Goal: Book appointment/travel/reservation

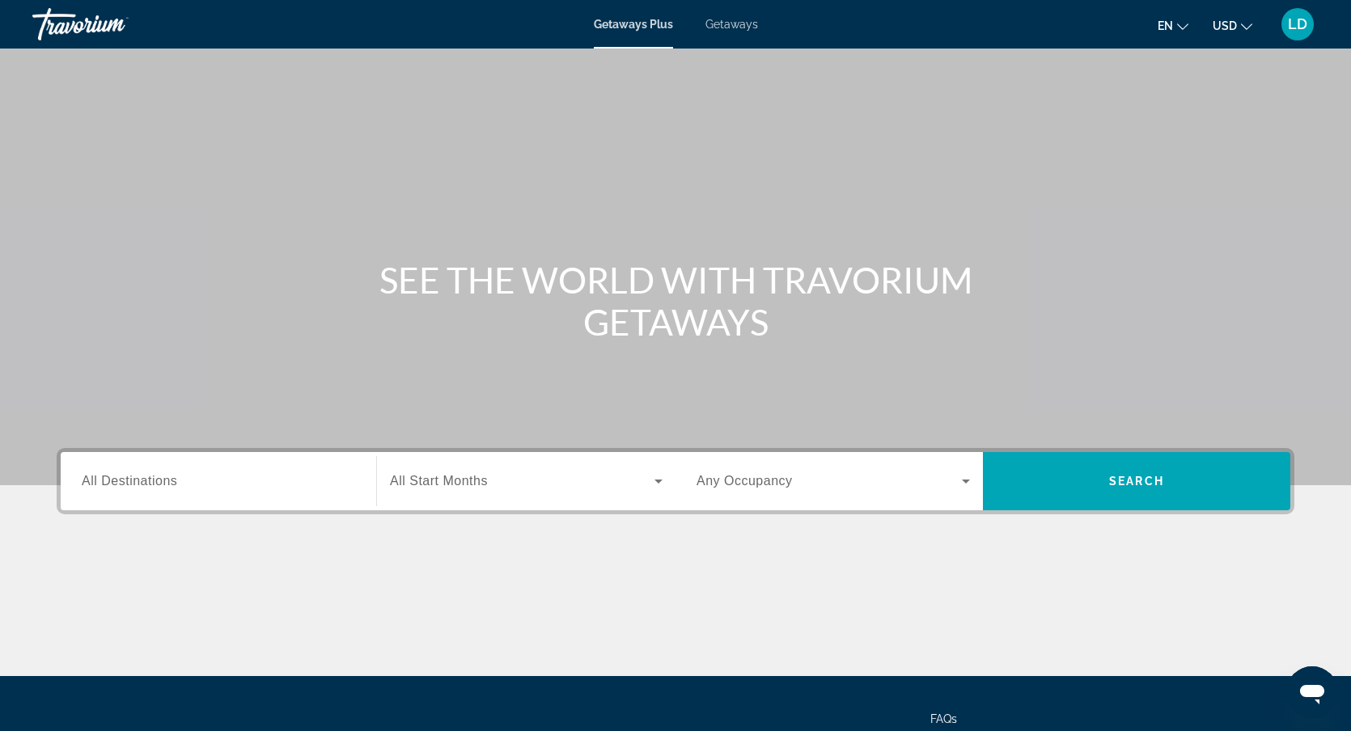
click at [123, 485] on span "All Destinations" at bounding box center [129, 481] width 95 height 14
click at [123, 485] on input "Destination All Destinations" at bounding box center [218, 481] width 273 height 19
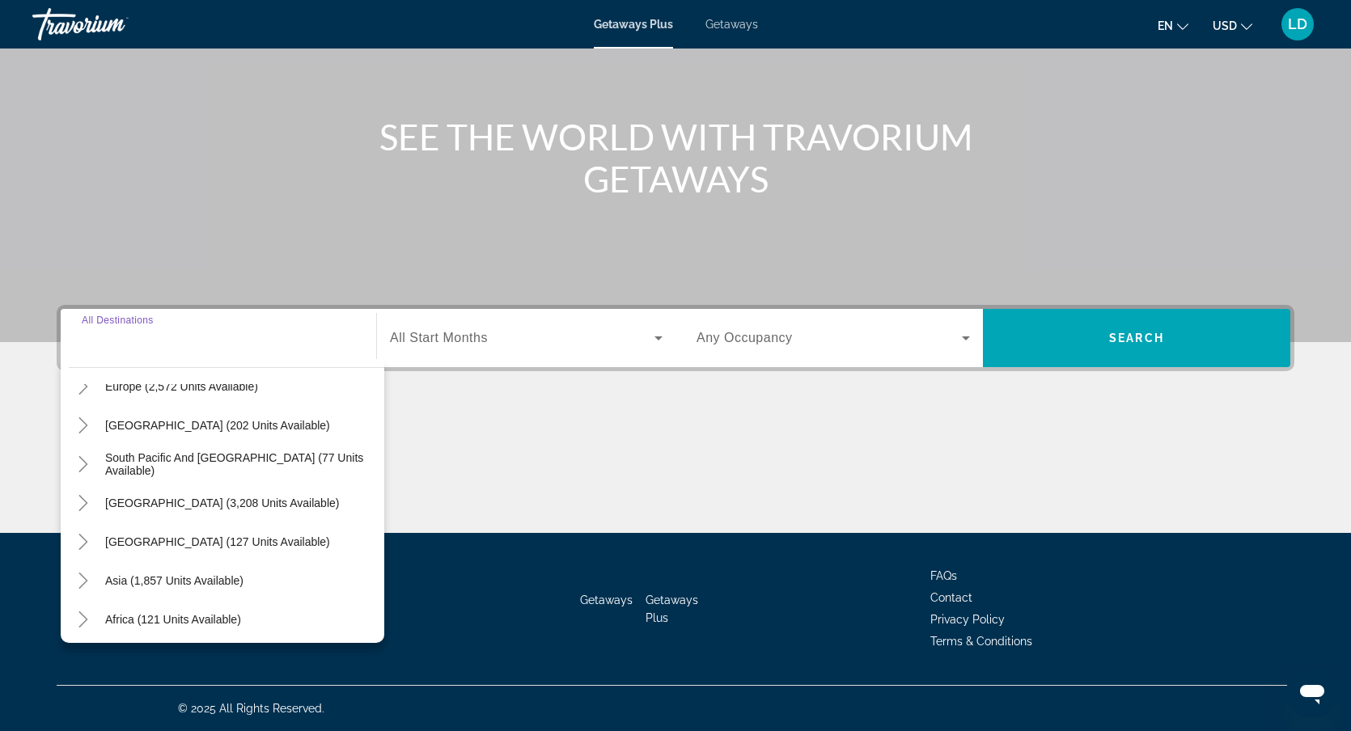
scroll to position [222, 0]
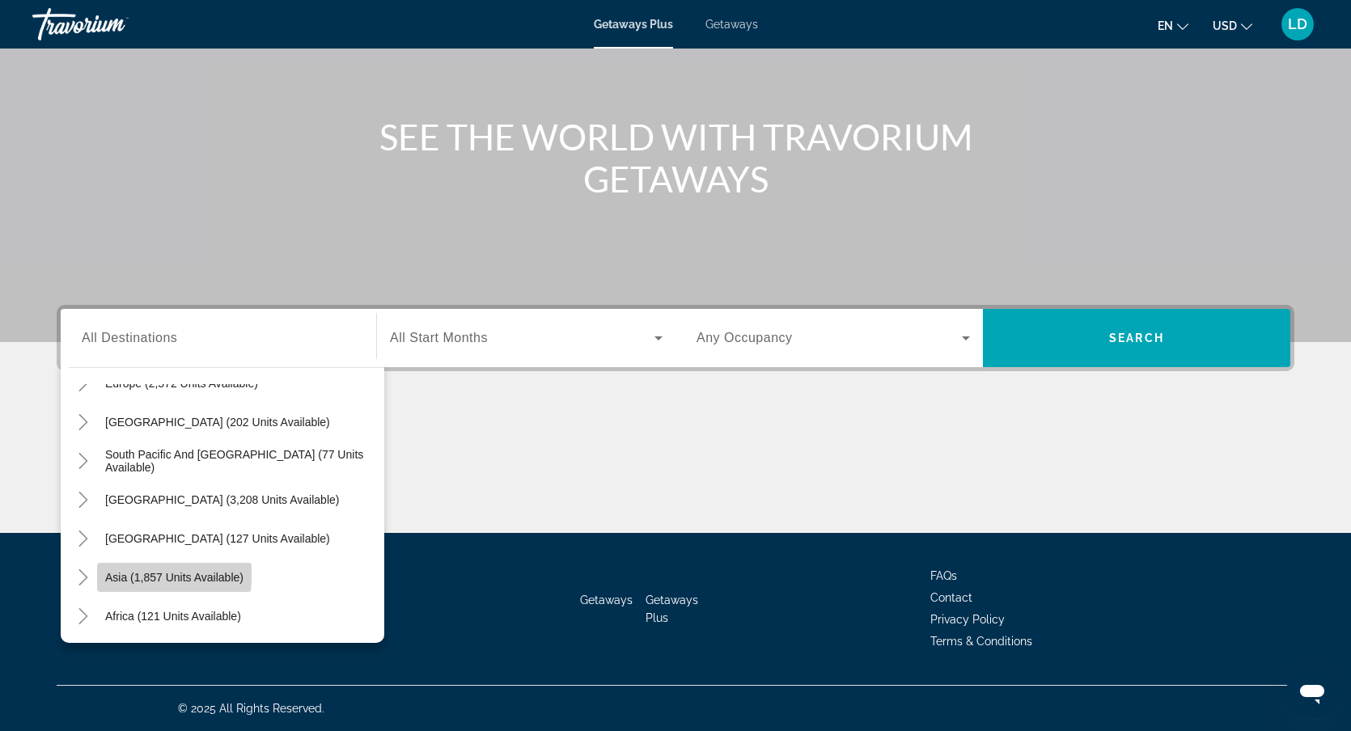
click at [149, 571] on span "Asia (1,857 units available)" at bounding box center [174, 577] width 138 height 13
type input "**********"
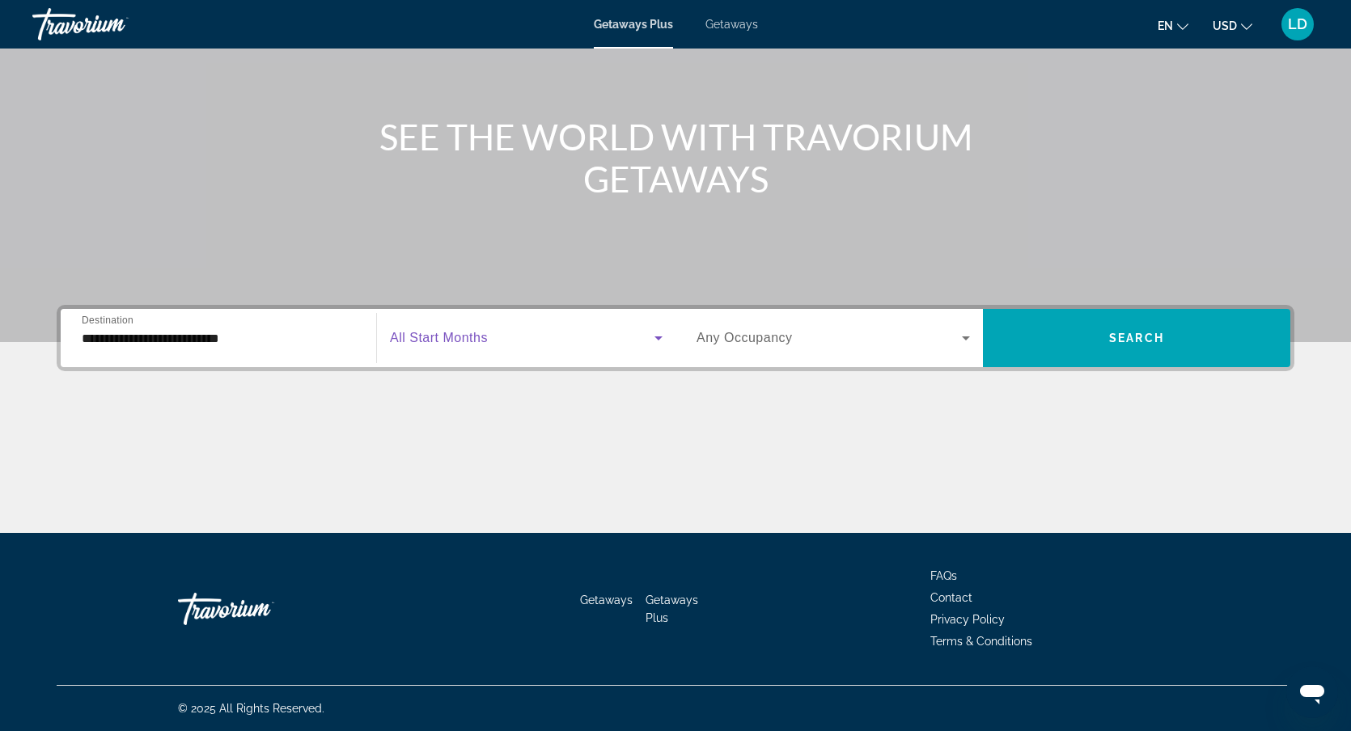
click at [598, 329] on span "Search widget" at bounding box center [522, 337] width 264 height 19
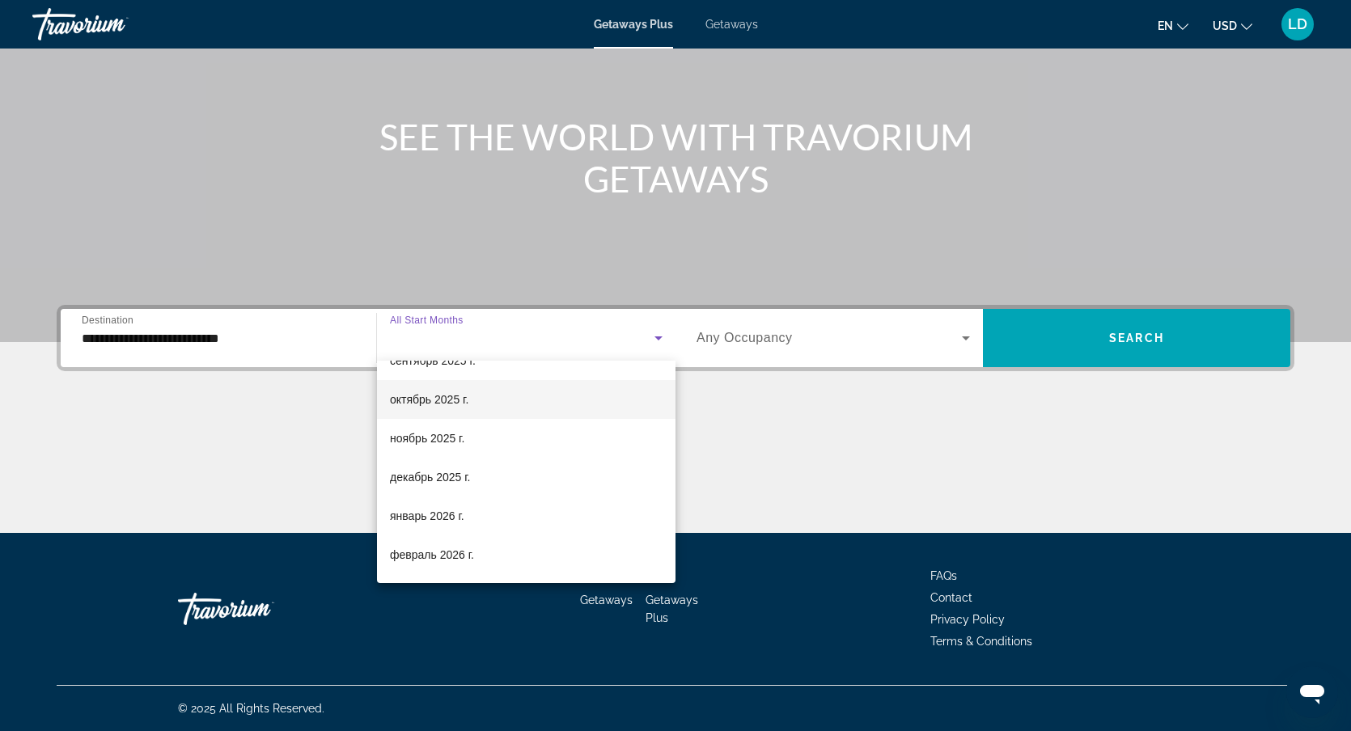
scroll to position [78, 0]
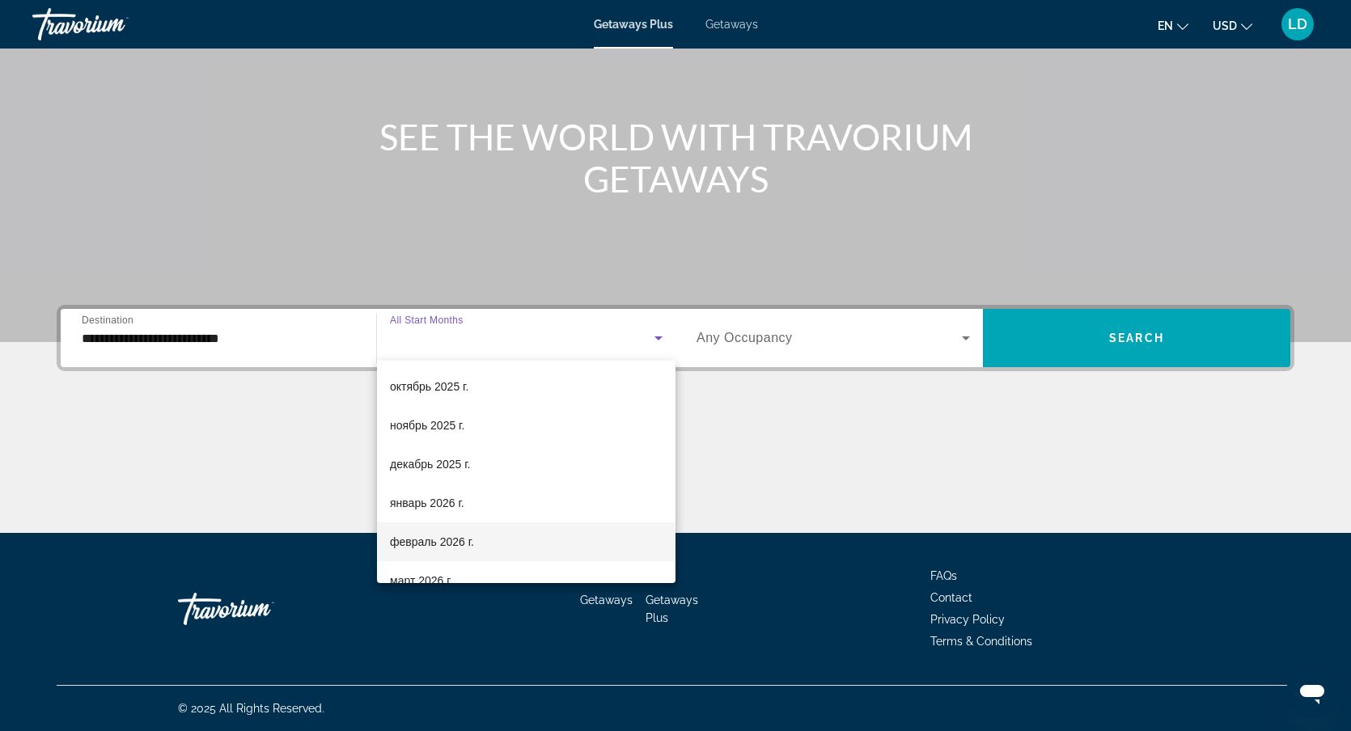
click at [521, 534] on mat-option "февраль 2026 г." at bounding box center [526, 542] width 298 height 39
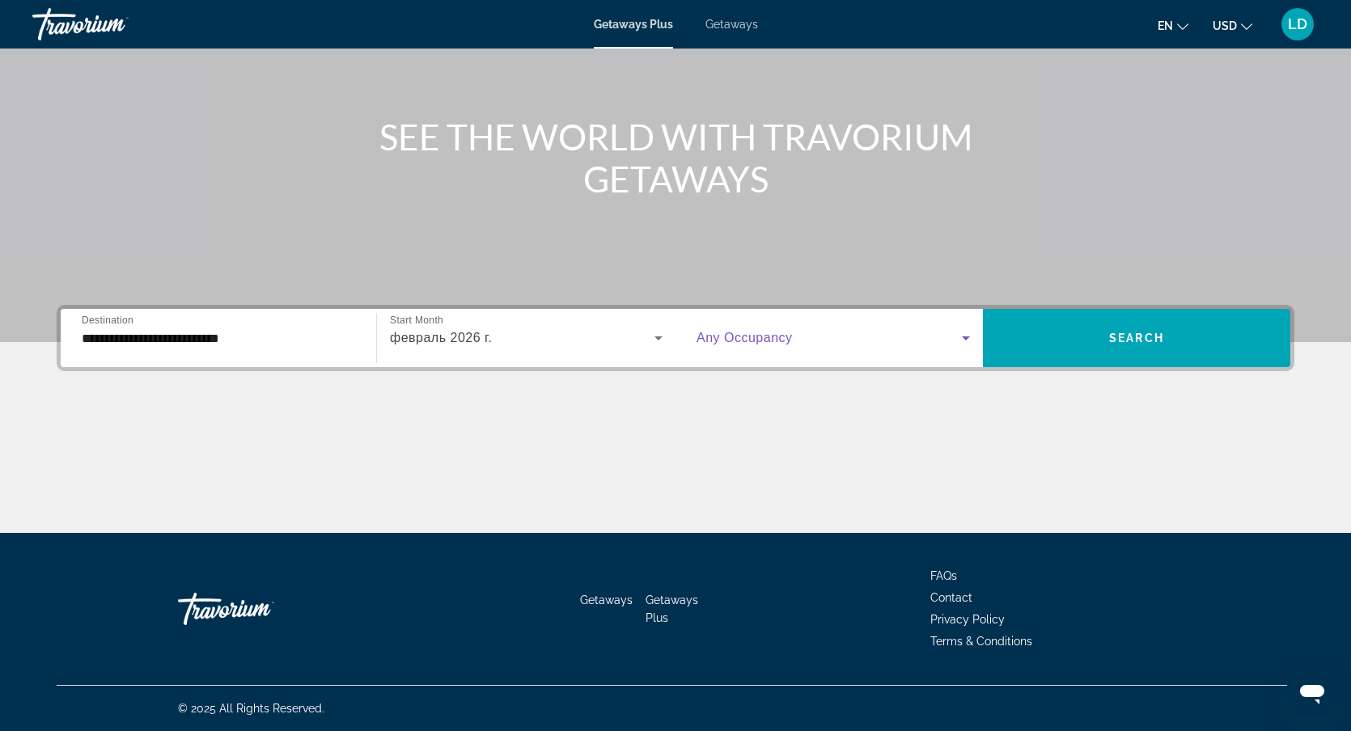
click at [917, 340] on span "Search widget" at bounding box center [828, 337] width 265 height 19
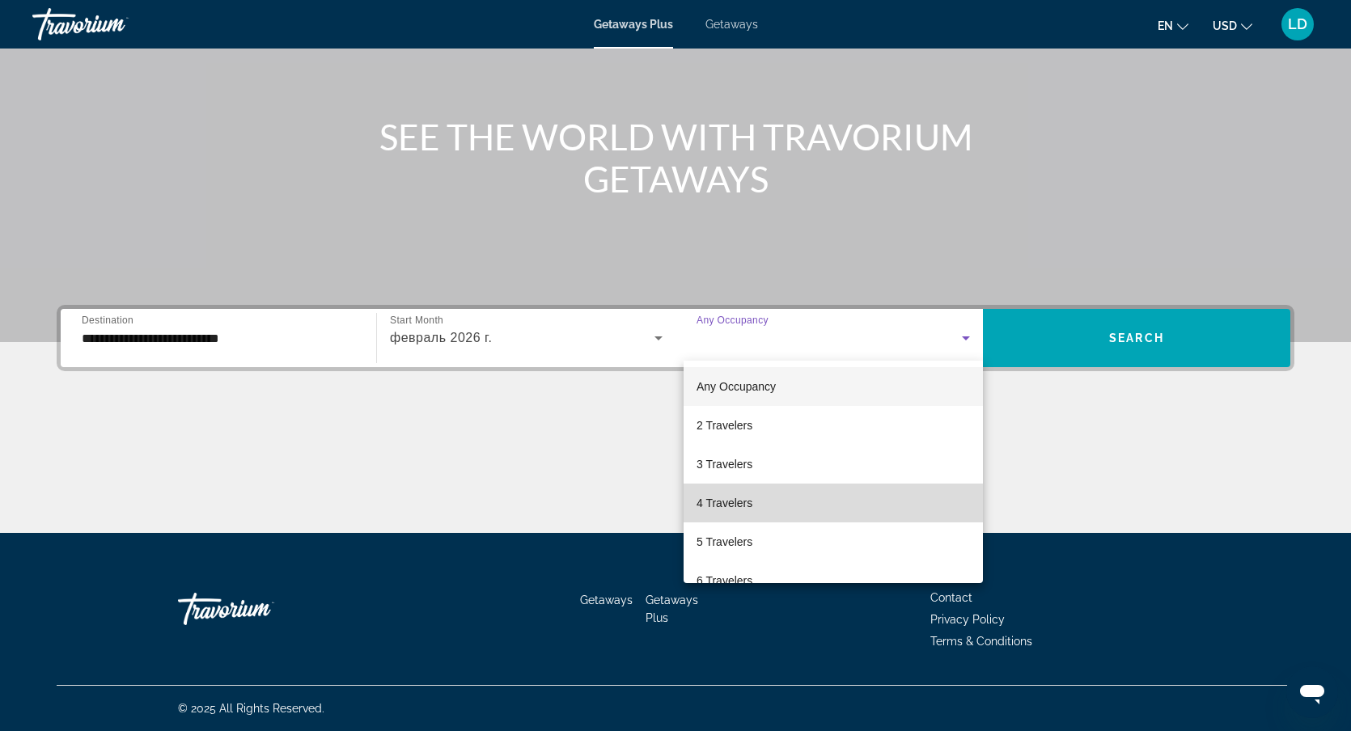
click at [781, 513] on mat-option "4 Travelers" at bounding box center [832, 503] width 299 height 39
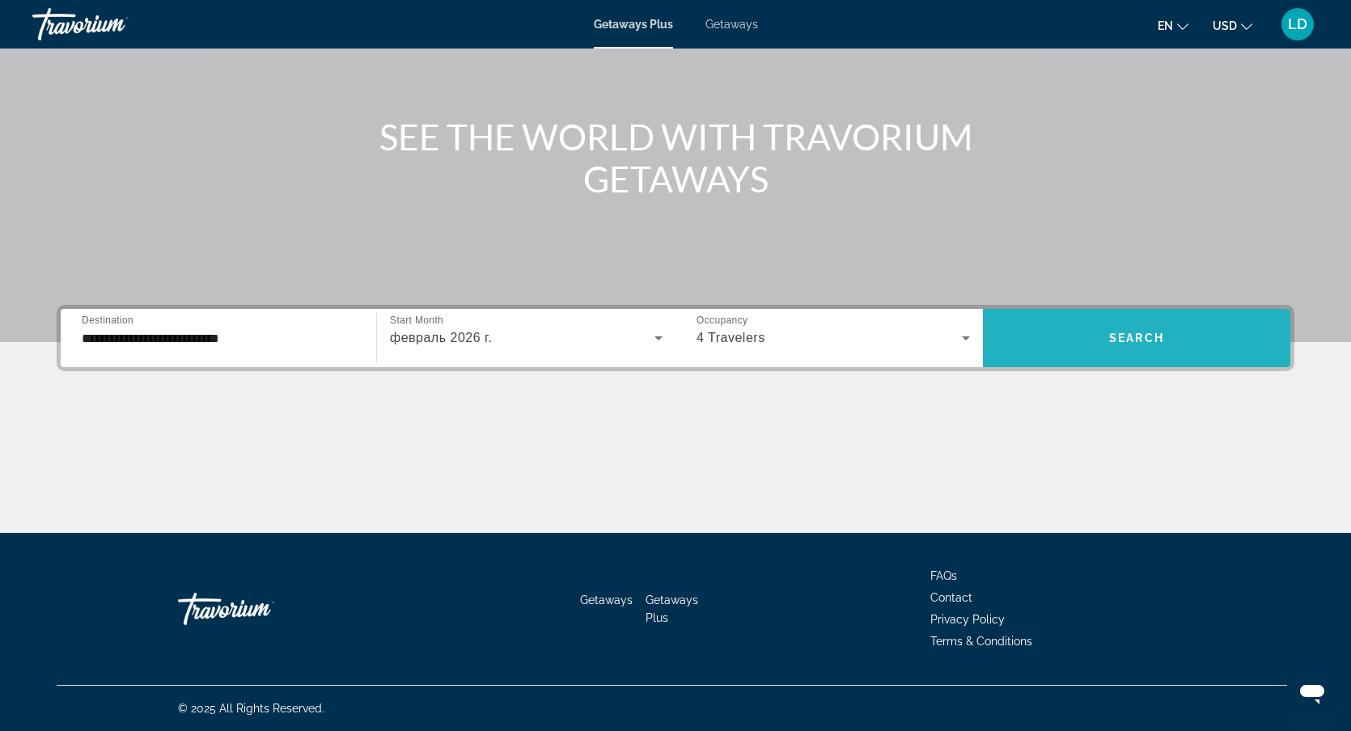
click at [1077, 358] on span "Search widget" at bounding box center [1136, 338] width 307 height 58
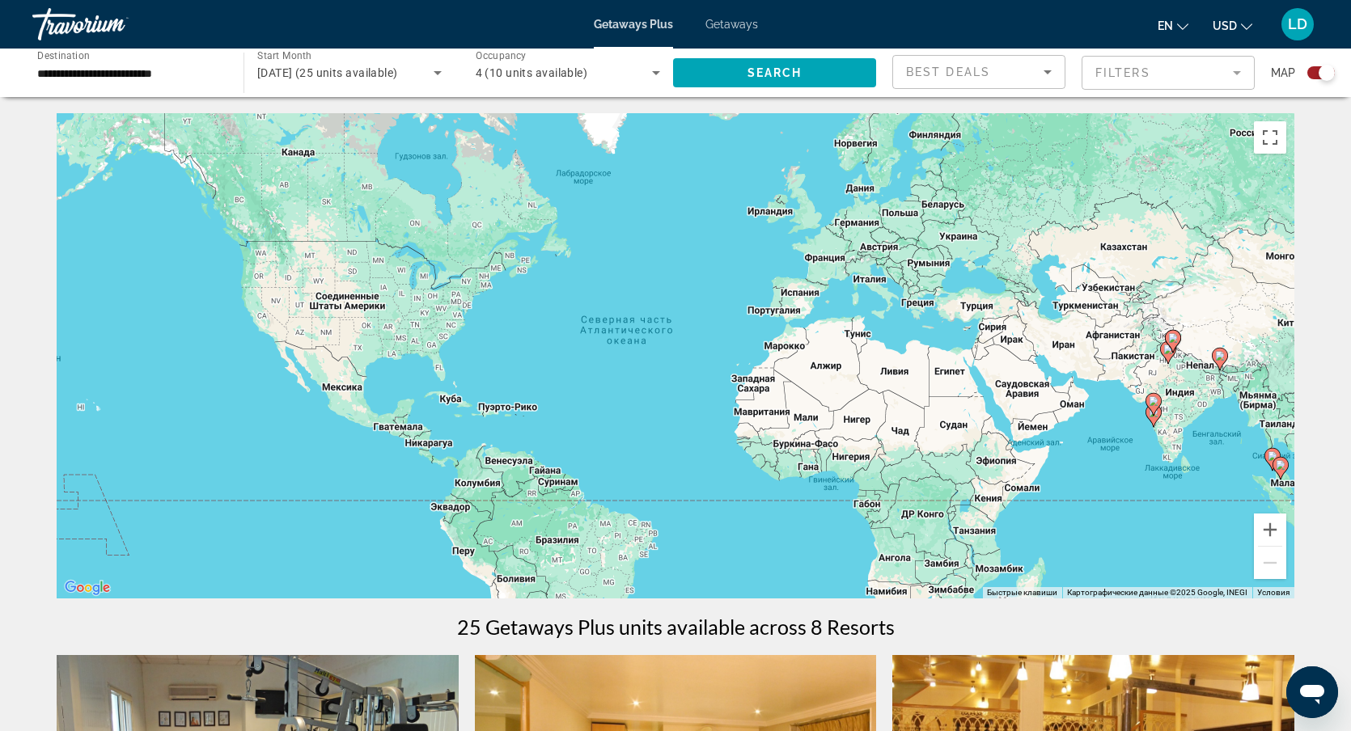
click at [1189, 387] on div "Чтобы активировать перетаскивание с помощью клавиатуры, нажмите Alt + Ввод. Пос…" at bounding box center [676, 355] width 1238 height 485
click at [1270, 539] on button "Увеличить" at bounding box center [1270, 530] width 32 height 32
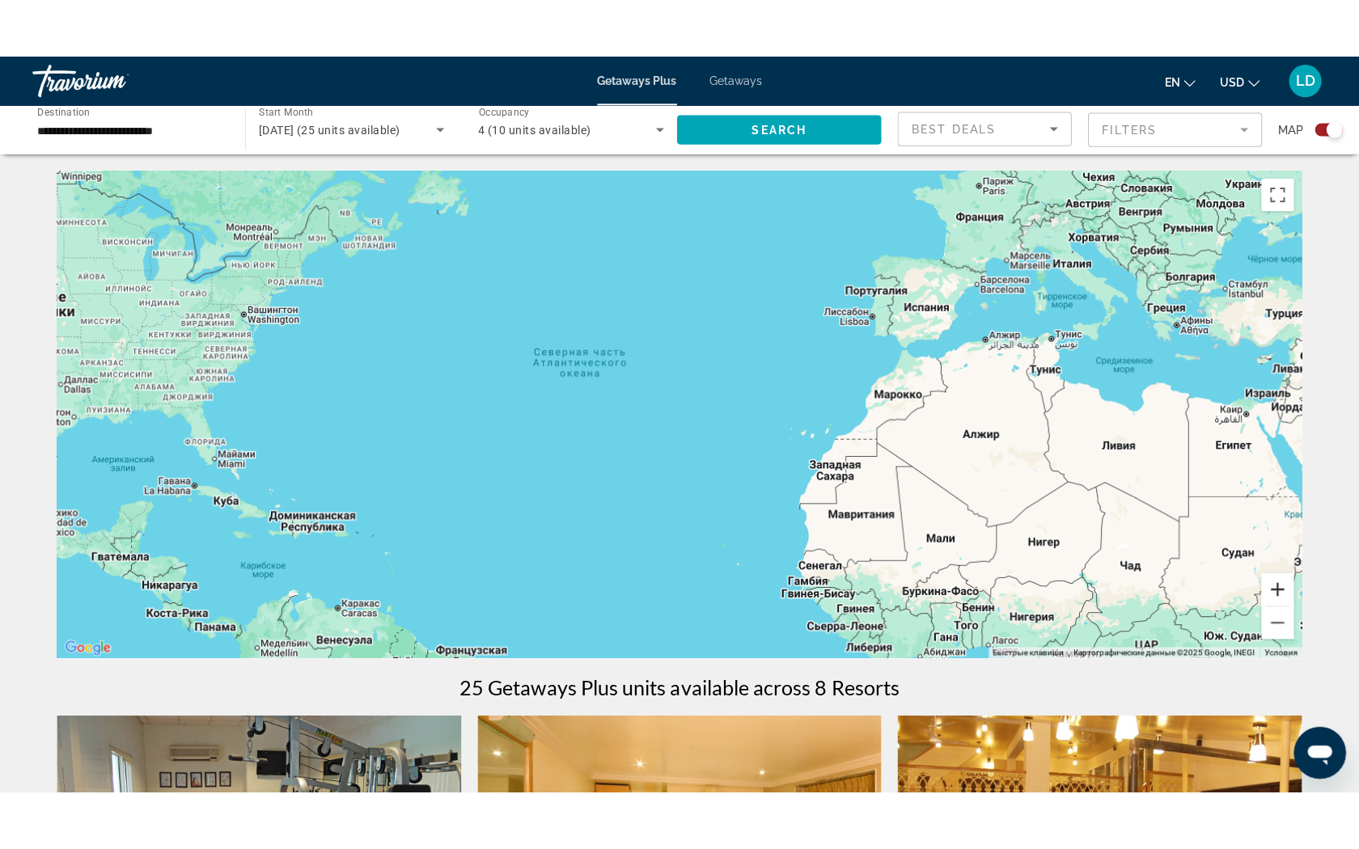
scroll to position [1, 0]
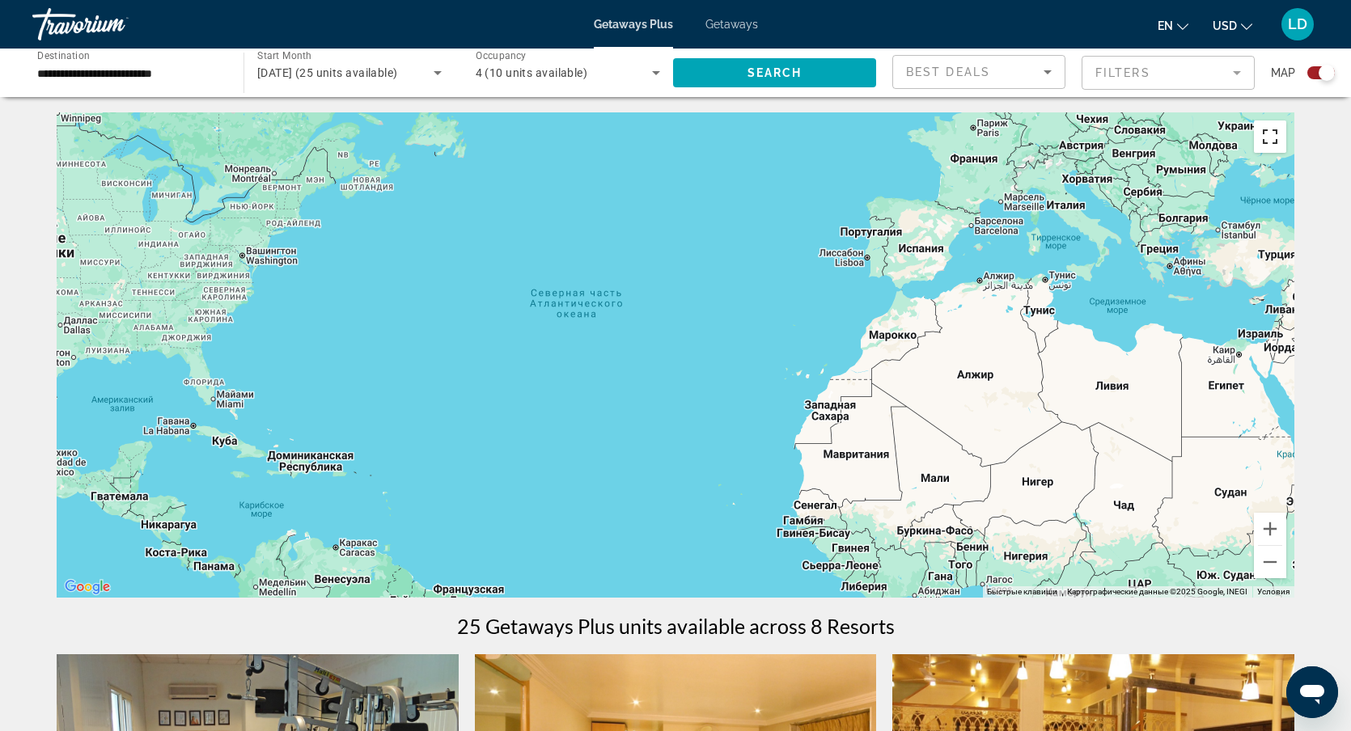
click at [1274, 134] on button "Включить полноэкранный режим" at bounding box center [1270, 137] width 32 height 32
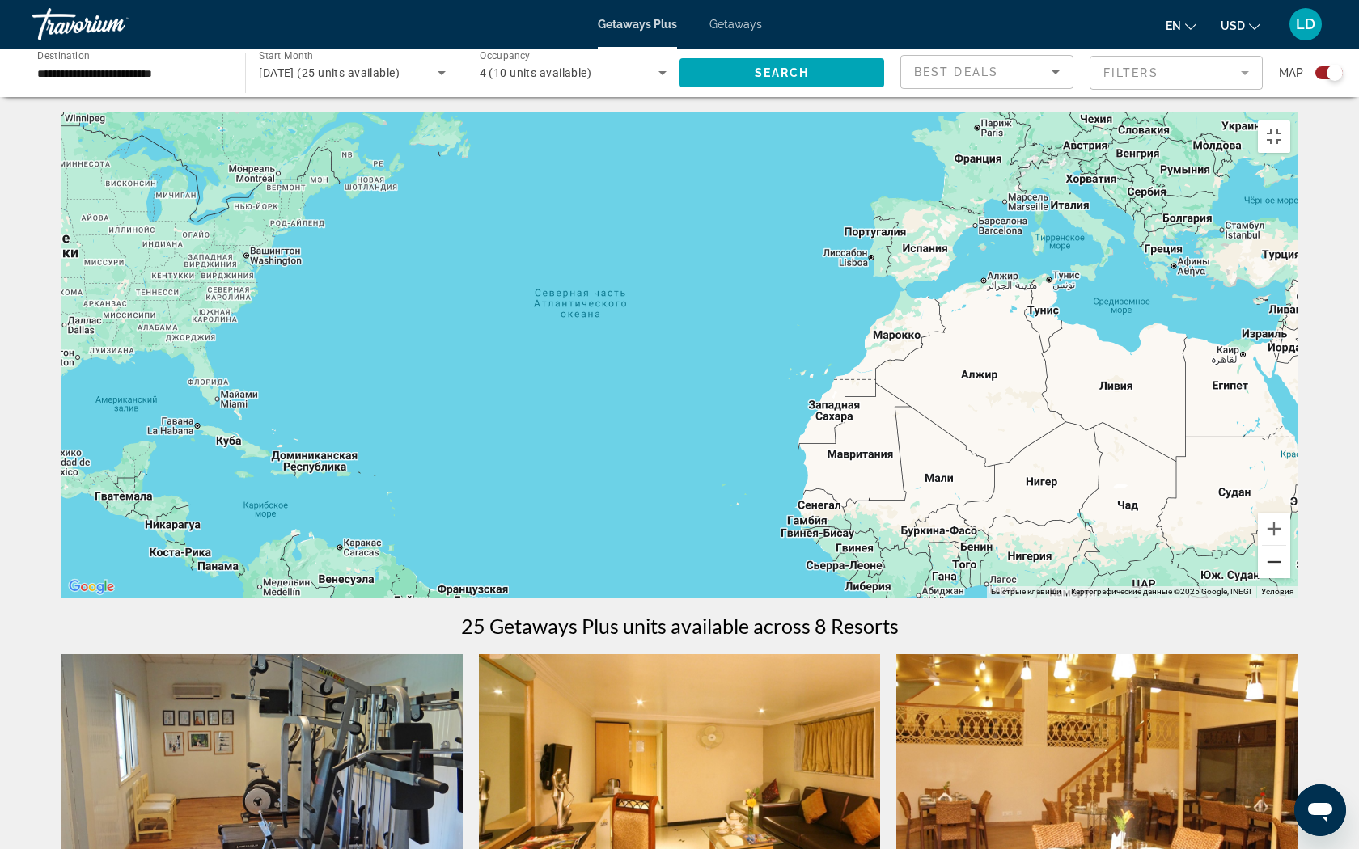
click at [1290, 578] on button "Уменьшить" at bounding box center [1274, 562] width 32 height 32
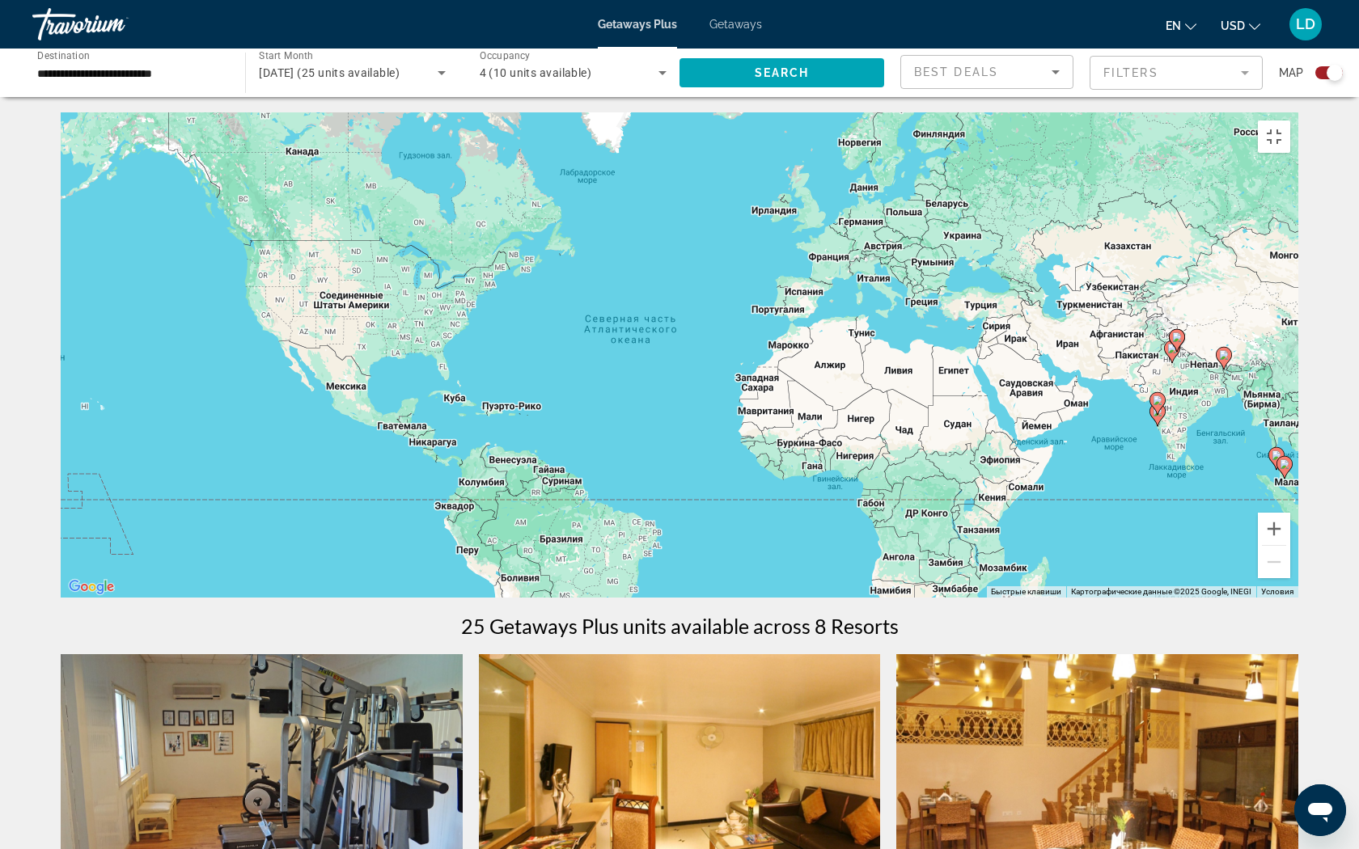
click at [1225, 360] on image "Main content" at bounding box center [1224, 355] width 10 height 10
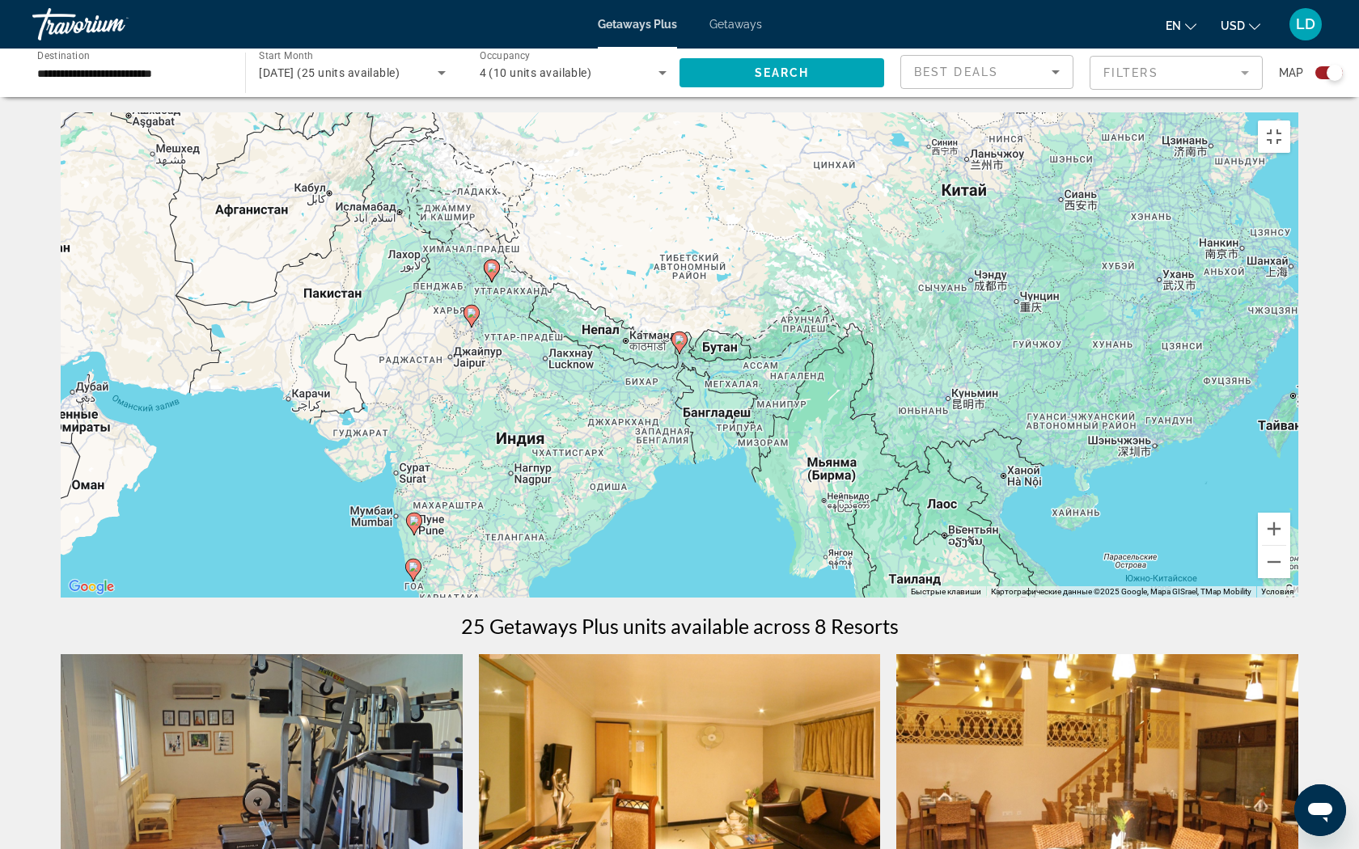
click at [891, 730] on image "Main content" at bounding box center [891, 739] width 10 height 10
type input "**********"
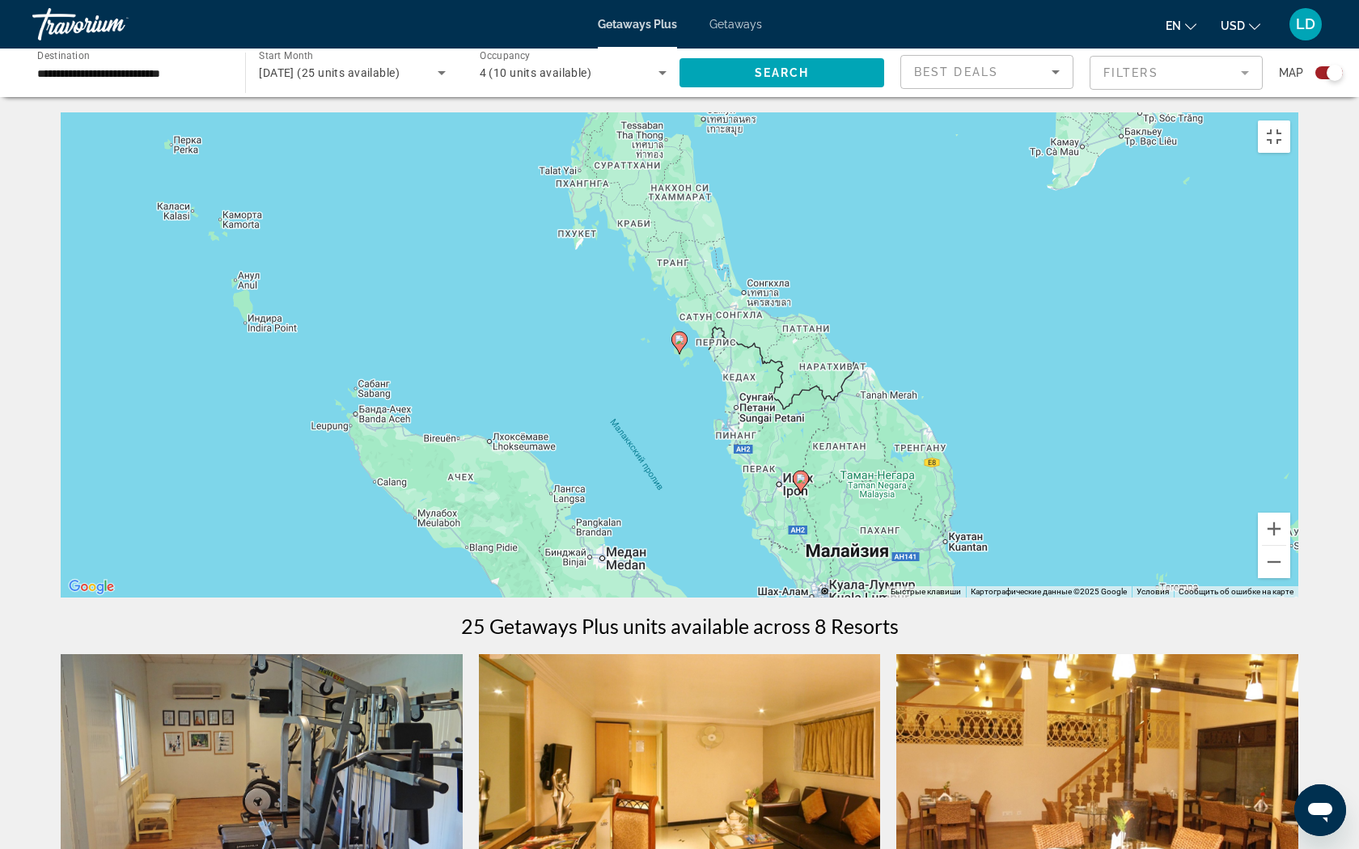
click at [802, 484] on image "Main content" at bounding box center [801, 479] width 10 height 10
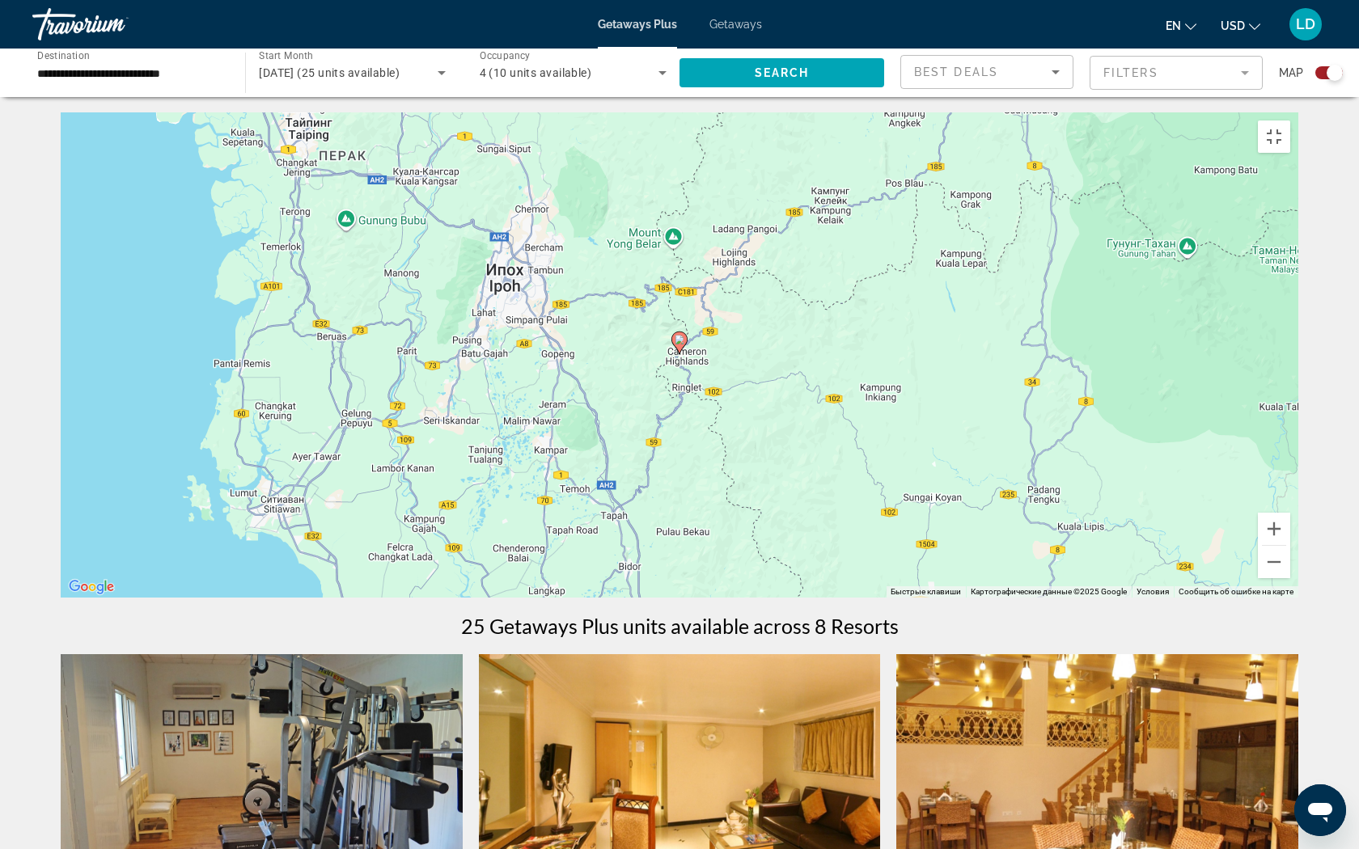
click at [681, 345] on image "Main content" at bounding box center [680, 340] width 10 height 10
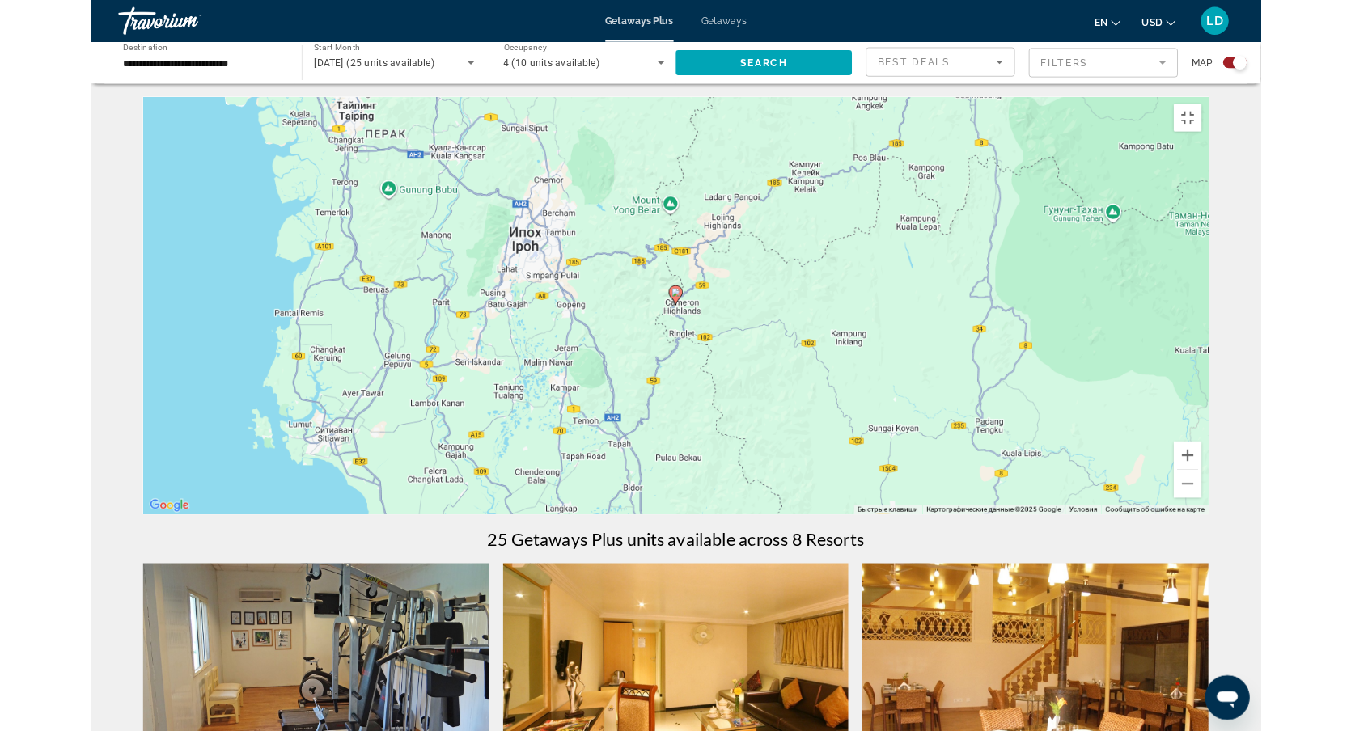
scroll to position [0, 0]
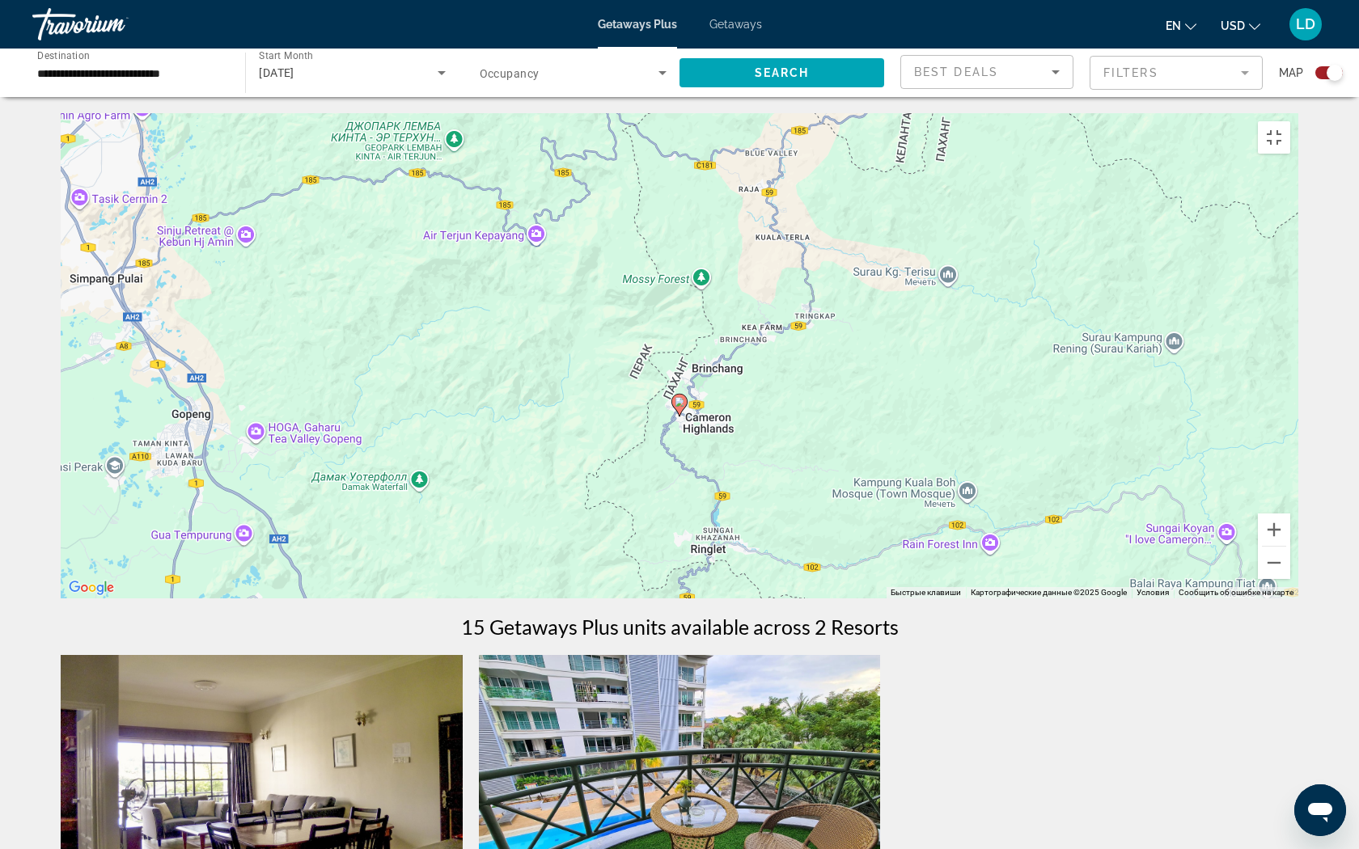
click at [685, 416] on icon "Main content" at bounding box center [679, 405] width 15 height 21
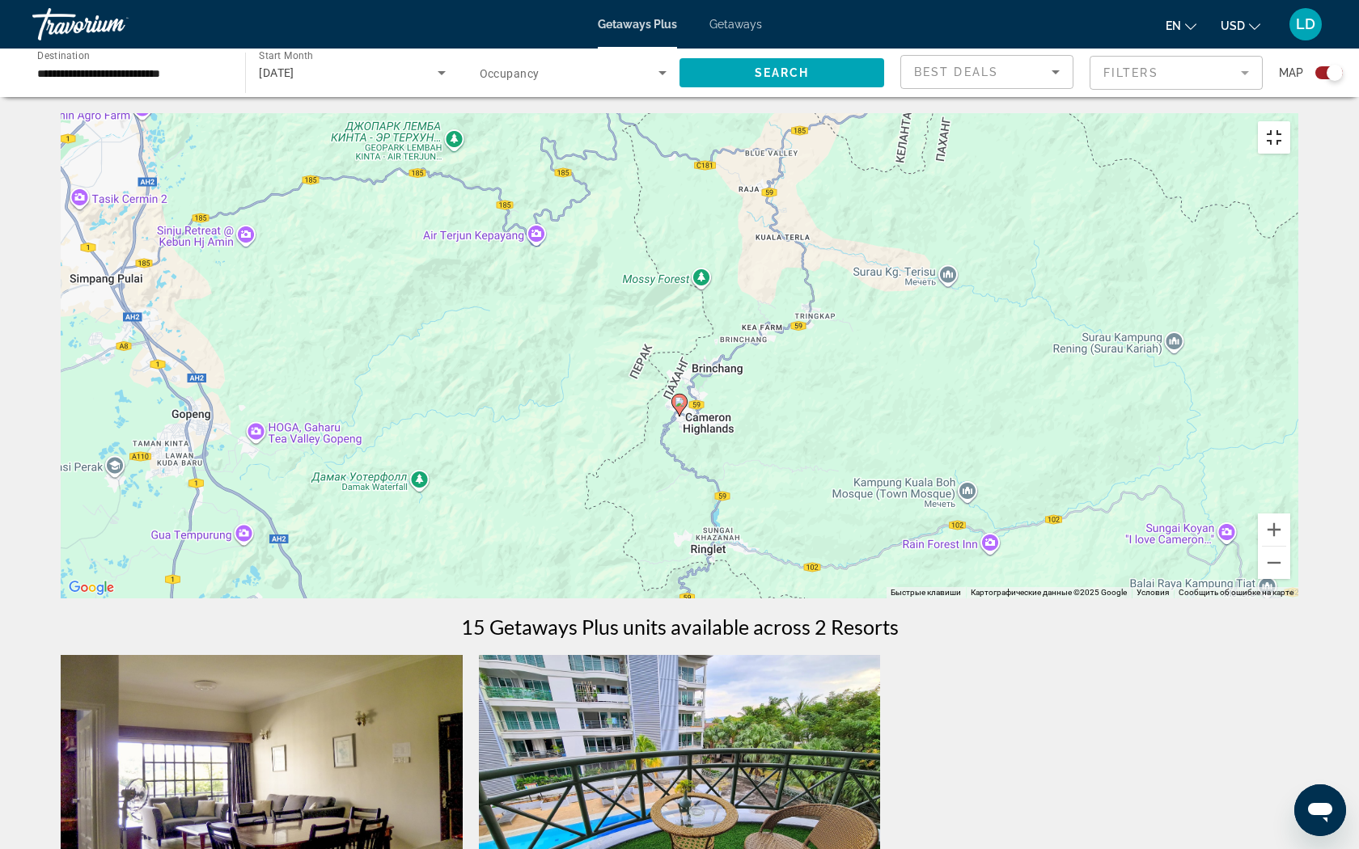
click at [1290, 121] on button "Включить полноэкранный режим" at bounding box center [1274, 137] width 32 height 32
